Goal: Information Seeking & Learning: Compare options

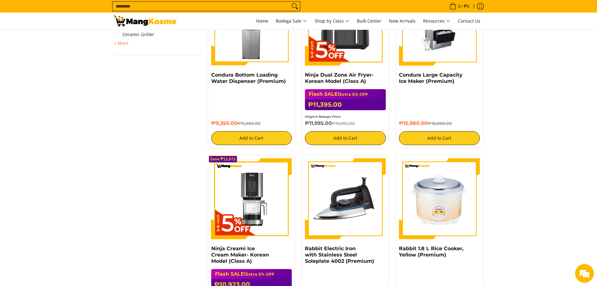
scroll to position [470, 0]
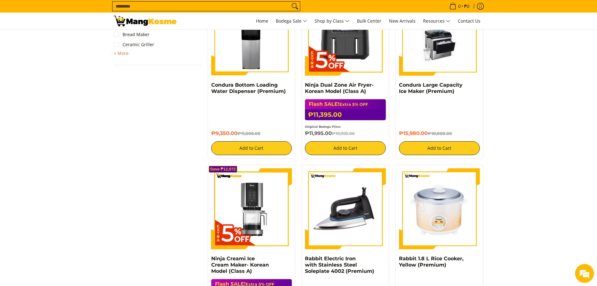
click at [189, 8] on input "Search..." at bounding box center [201, 6] width 177 height 9
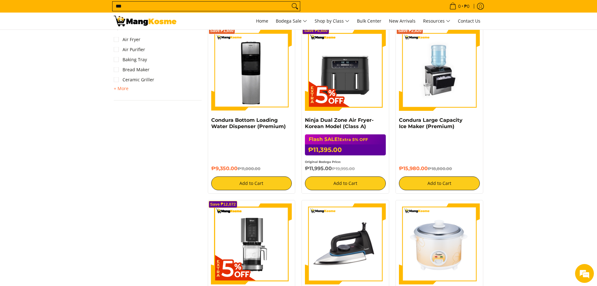
scroll to position [409, 0]
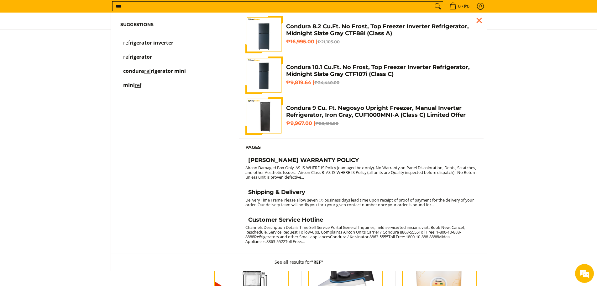
type input "***"
click at [160, 42] on span "rigerator inverter" at bounding box center [152, 42] width 44 height 7
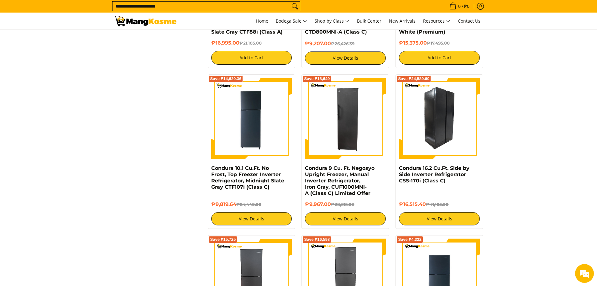
scroll to position [314, 0]
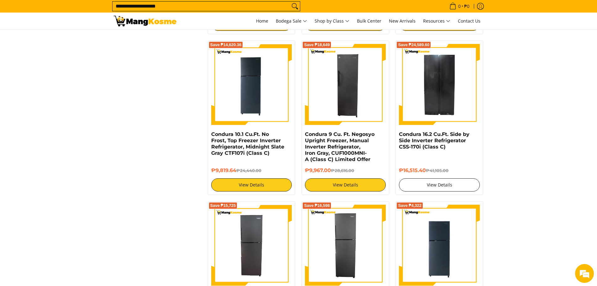
click at [436, 185] on link "View Details" at bounding box center [439, 184] width 81 height 13
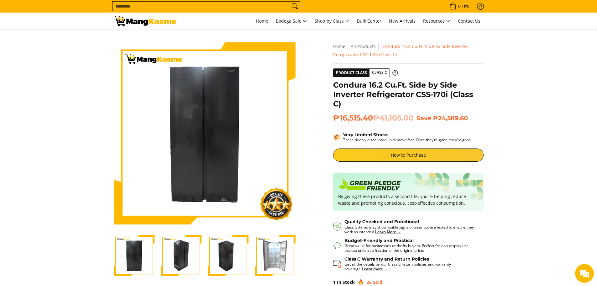
click at [273, 251] on img "Condura 16.2 Cu.Ft. Side by Side Inverter Refrigerator CSS-170i (Class C)-4" at bounding box center [275, 255] width 41 height 41
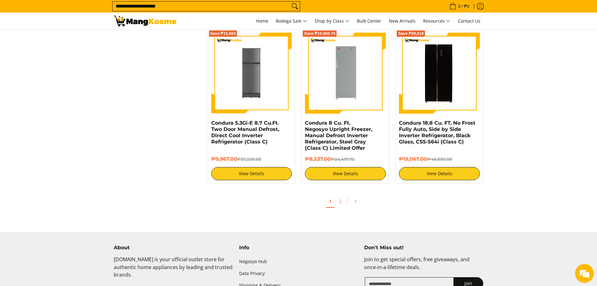
scroll to position [1254, 0]
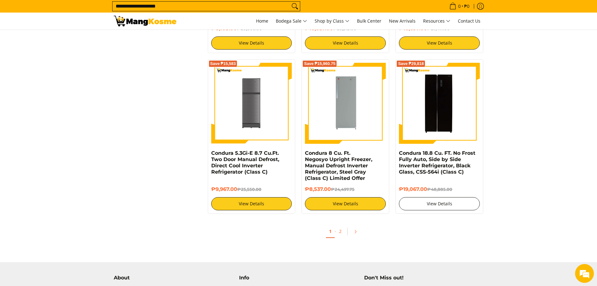
click at [427, 204] on link "View Details" at bounding box center [439, 203] width 81 height 13
